Goal: Check status: Check status

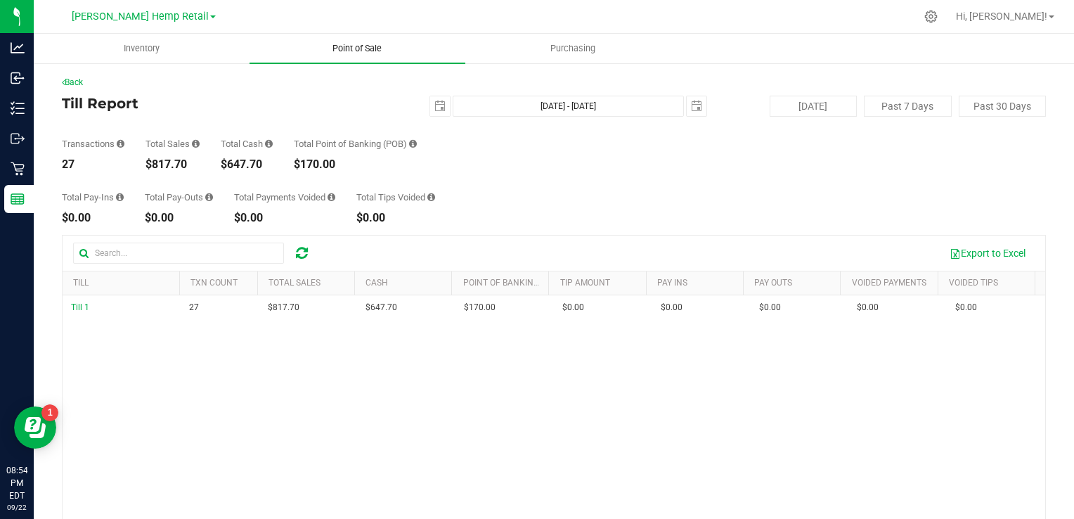
click at [353, 51] on span "Point of Sale" at bounding box center [356, 48] width 87 height 13
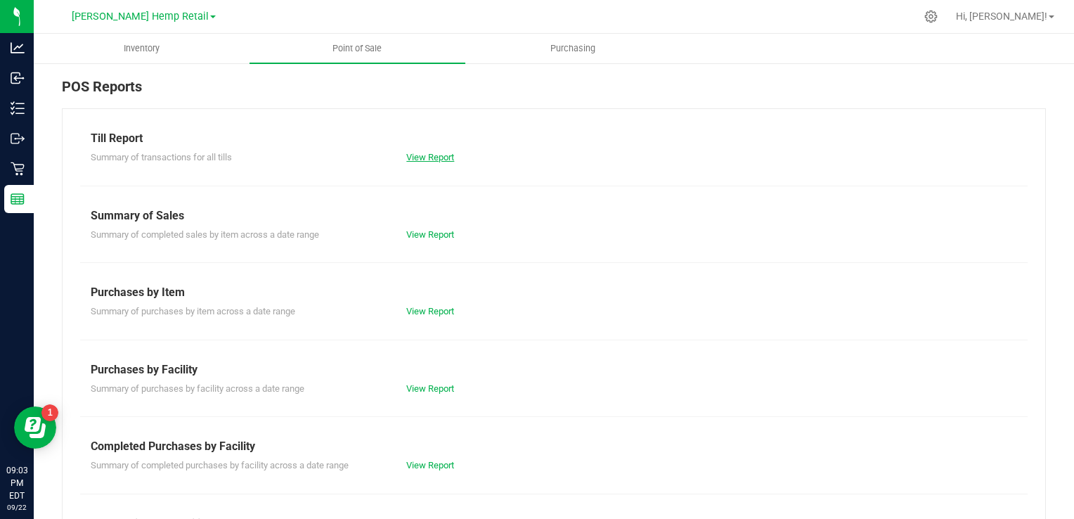
click at [416, 152] on link "View Report" at bounding box center [430, 157] width 48 height 11
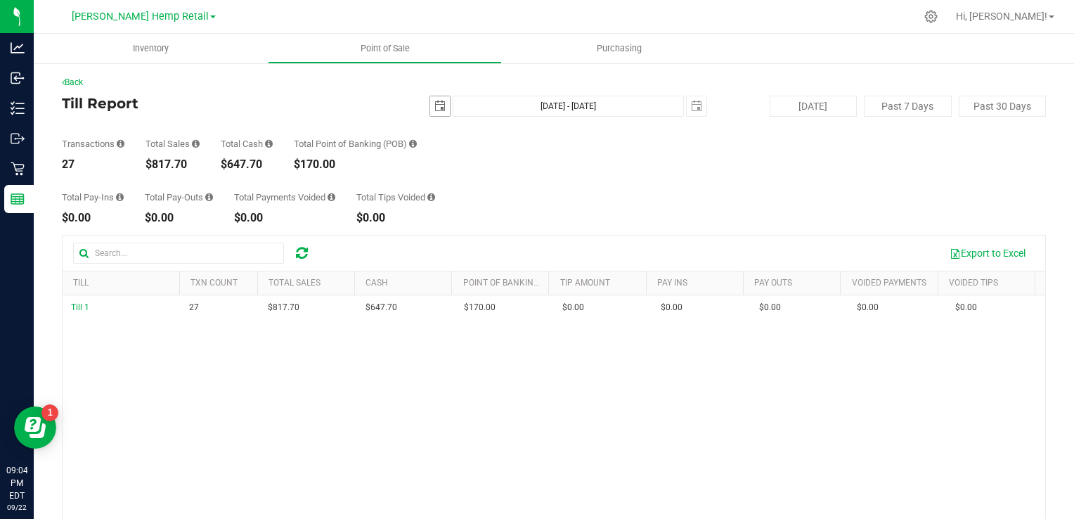
click at [430, 105] on span "select" at bounding box center [440, 106] width 20 height 20
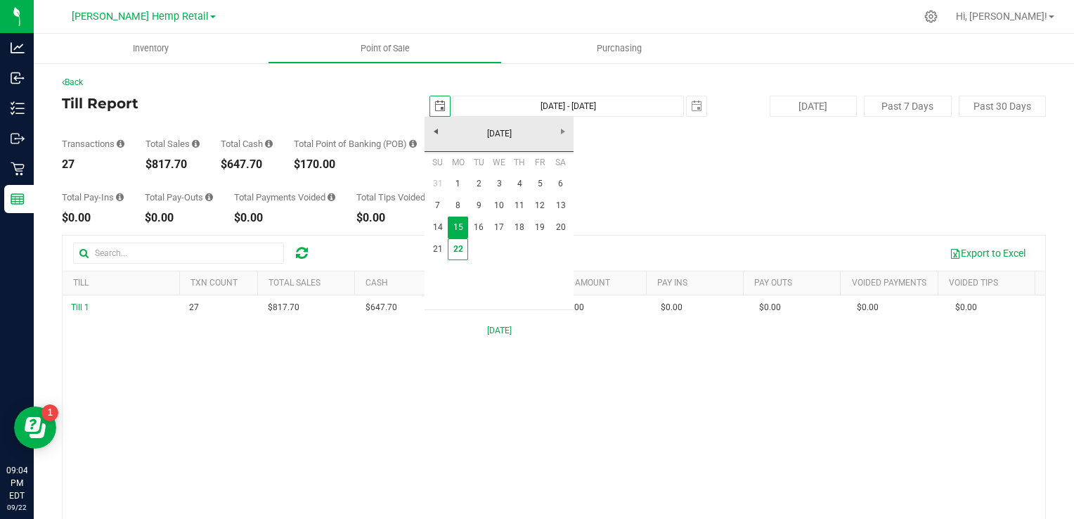
scroll to position [0, 34]
click at [458, 249] on link "22" at bounding box center [458, 249] width 20 height 22
type input "[DATE]"
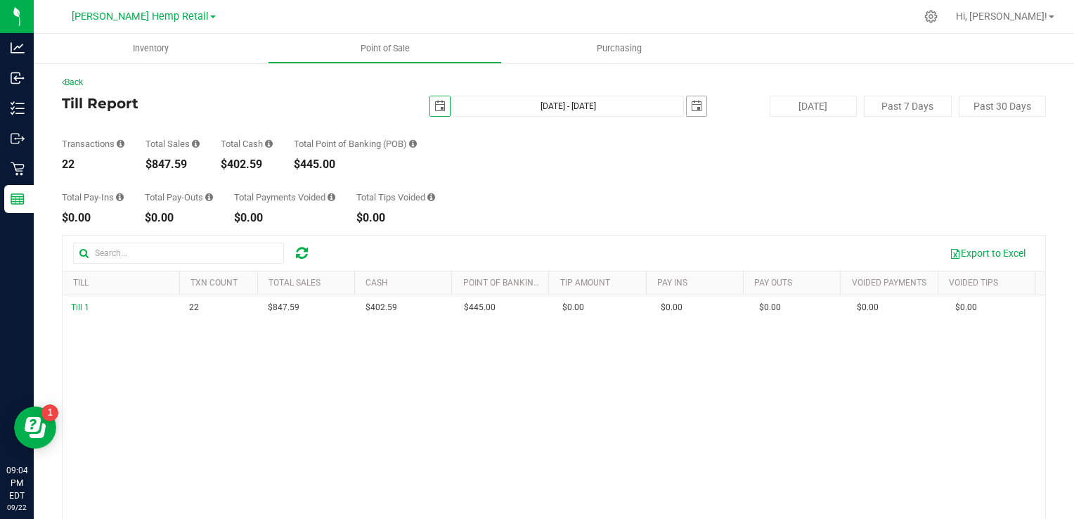
click at [691, 109] on span "select" at bounding box center [696, 105] width 11 height 11
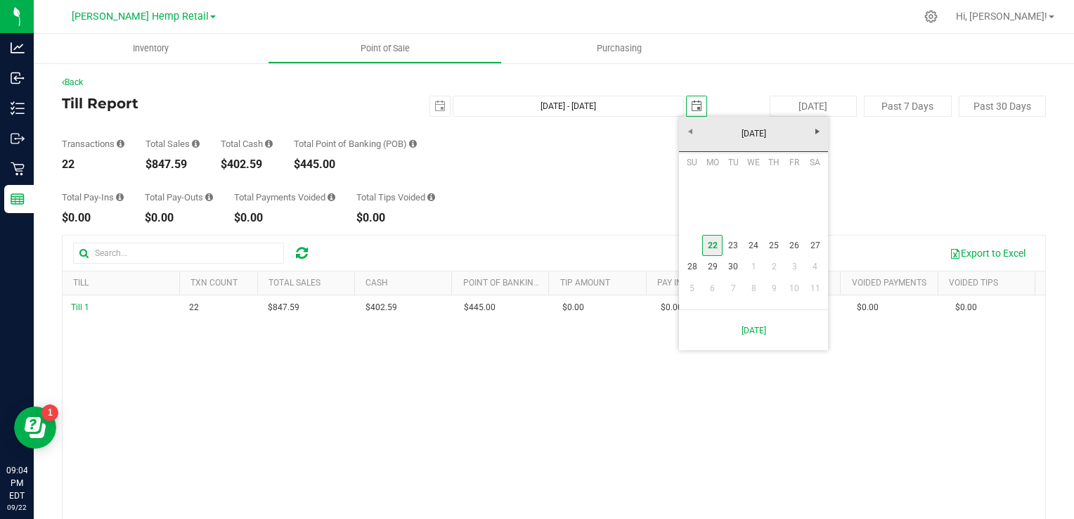
click at [715, 245] on link "22" at bounding box center [712, 246] width 20 height 22
type input "Sep 22, 2025 - Sep 22, 2025"
type input "2025-09-22"
